Goal: Information Seeking & Learning: Learn about a topic

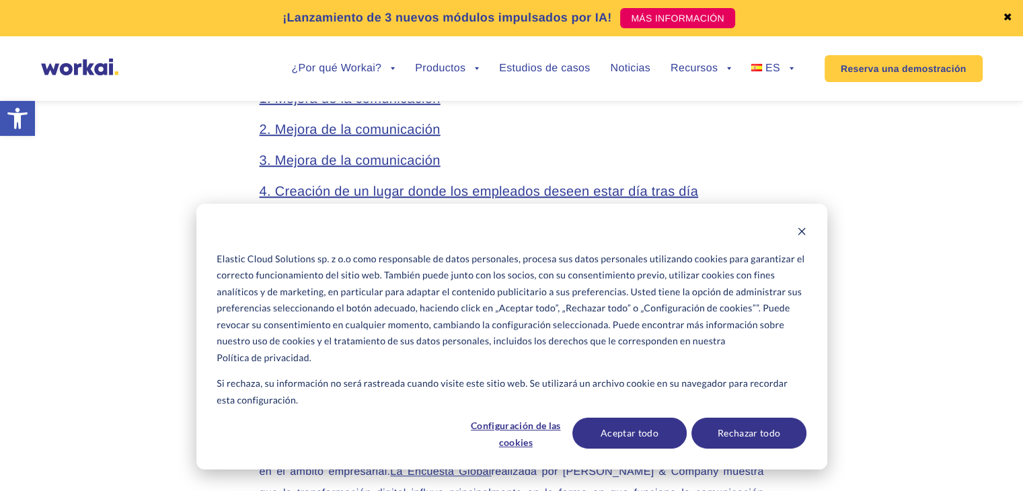
scroll to position [1235, 0]
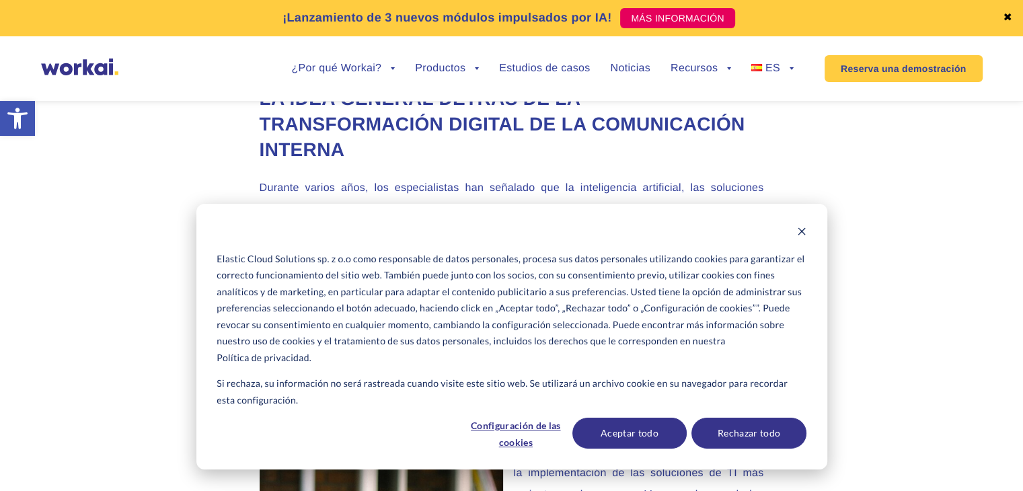
click at [794, 233] on div "Cookie banner" at bounding box center [511, 233] width 589 height 17
click at [805, 232] on icon "Dismiss cookie banner" at bounding box center [801, 231] width 9 height 9
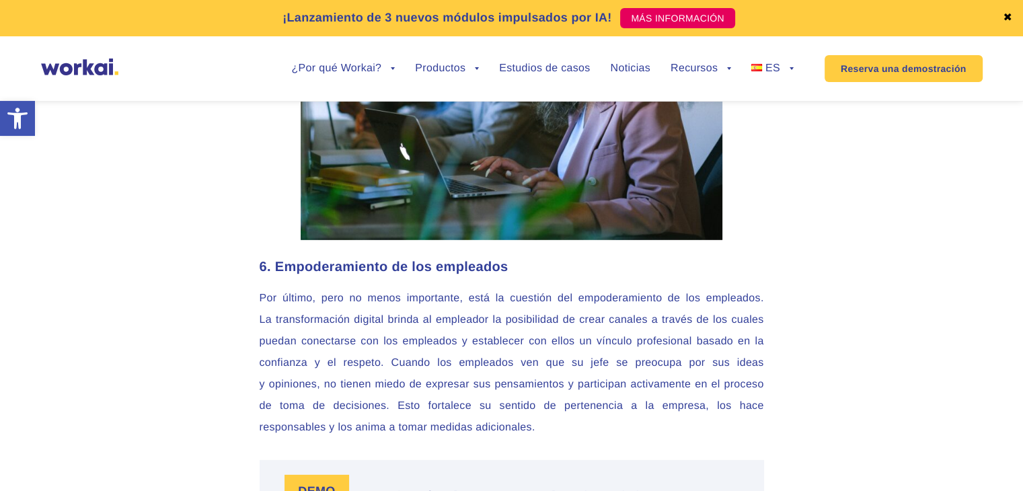
scroll to position [3970, 0]
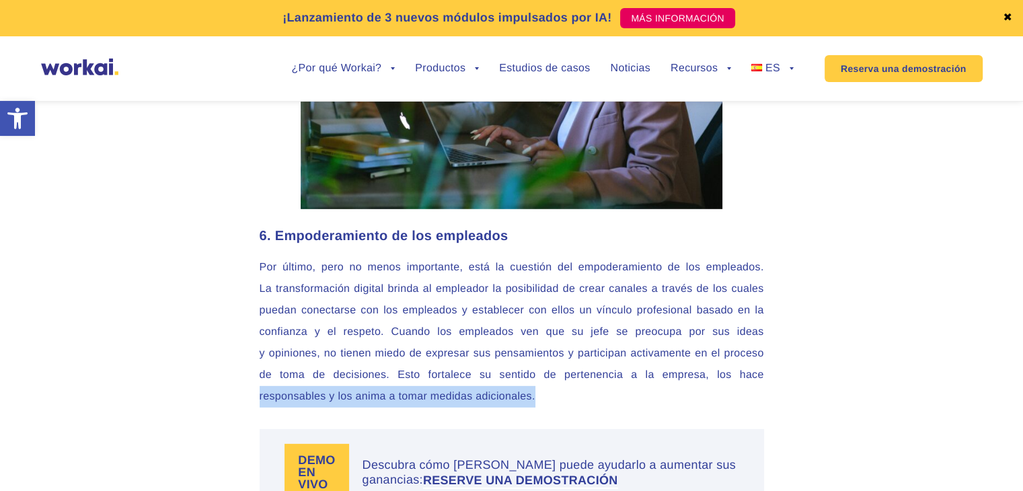
drag, startPoint x: 1017, startPoint y: 378, endPoint x: 1017, endPoint y: 394, distance: 15.5
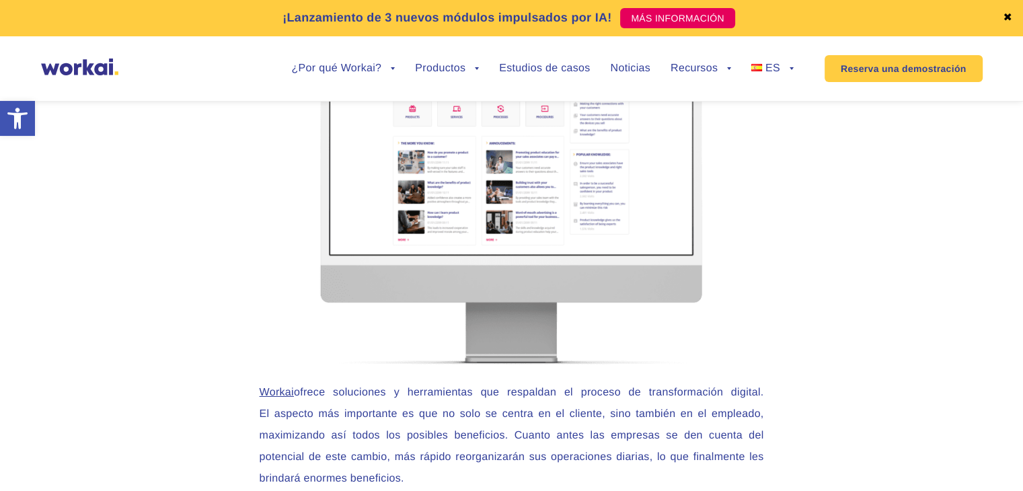
scroll to position [4715, 0]
